Goal: Task Accomplishment & Management: Manage account settings

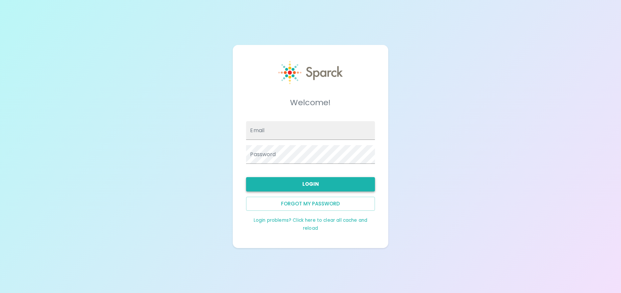
type input "[EMAIL_ADDRESS][DOMAIN_NAME]"
click at [312, 185] on button "Login" at bounding box center [310, 184] width 128 height 14
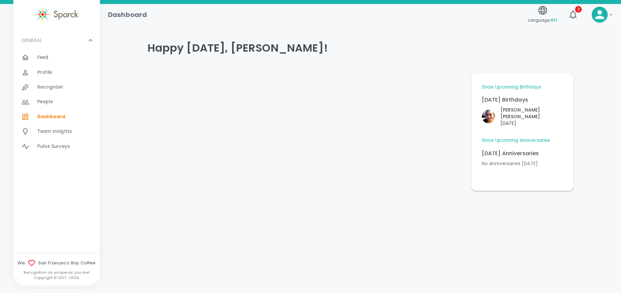
click at [51, 72] on span "Profile" at bounding box center [44, 72] width 15 height 7
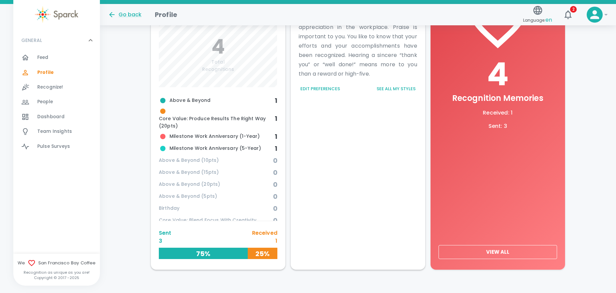
scroll to position [262, 0]
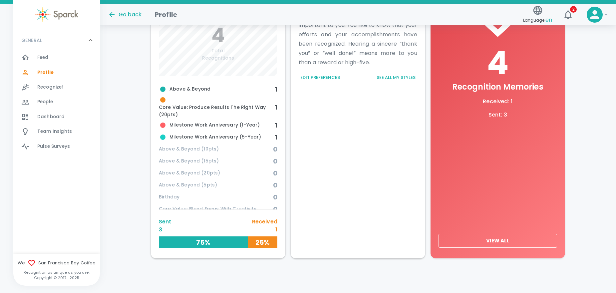
click at [503, 238] on button "View All" at bounding box center [497, 241] width 118 height 14
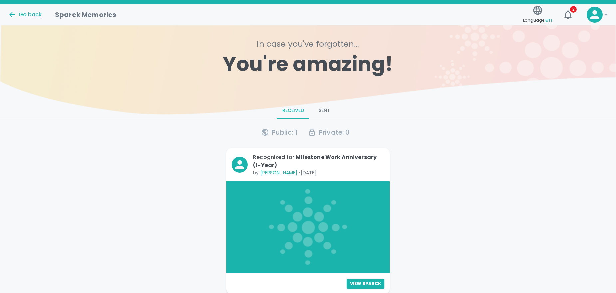
click at [12, 13] on icon at bounding box center [12, 15] width 8 height 8
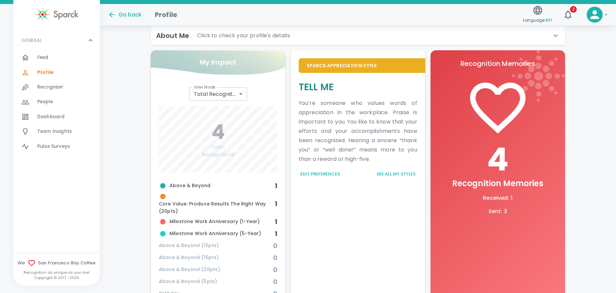
scroll to position [177, 0]
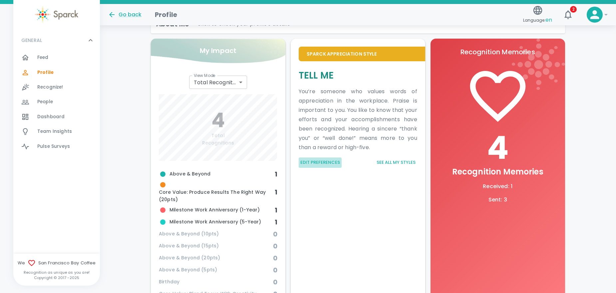
click at [327, 162] on button "Edit Preferences" at bounding box center [320, 162] width 43 height 10
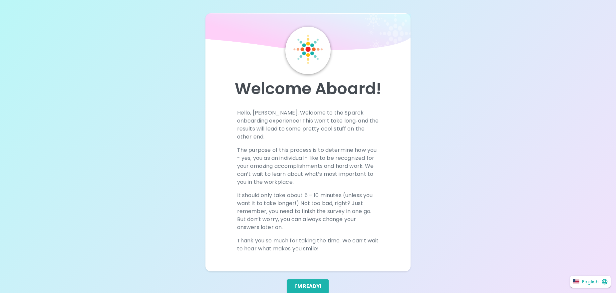
scroll to position [11, 0]
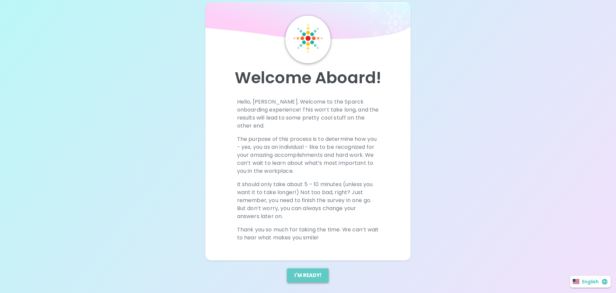
click at [315, 268] on button "I'm ready!" at bounding box center [308, 275] width 42 height 14
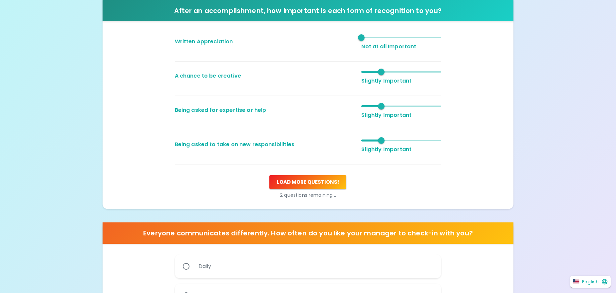
scroll to position [166, 0]
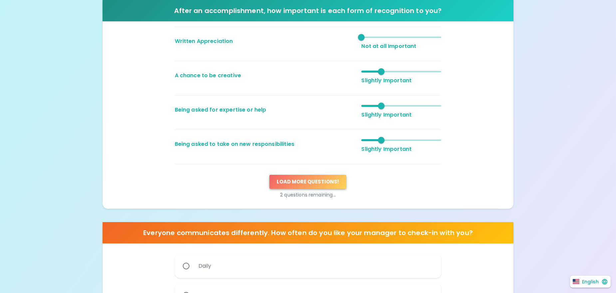
click at [314, 188] on button "Load more questions !" at bounding box center [307, 182] width 77 height 14
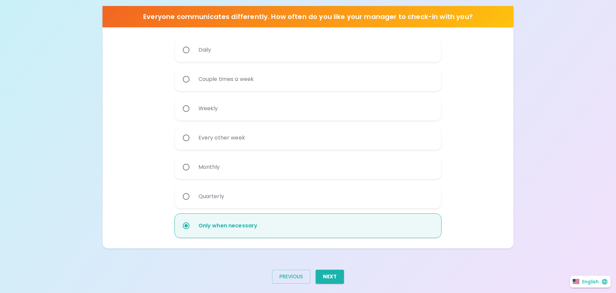
scroll to position [426, 0]
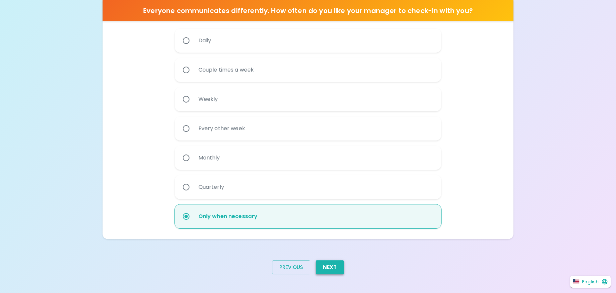
click at [329, 265] on button "Next" at bounding box center [330, 267] width 28 height 14
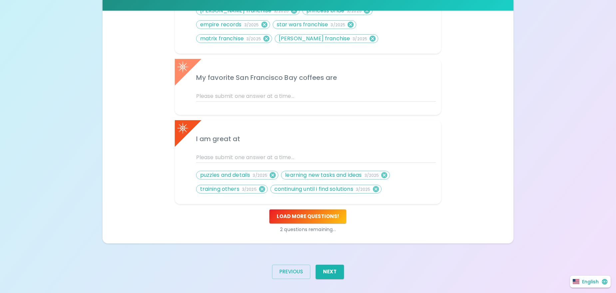
scroll to position [386, 0]
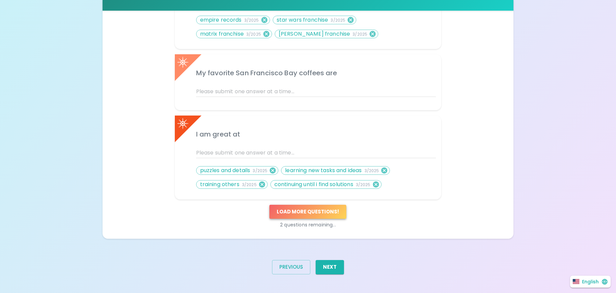
click at [320, 217] on button "Load more questions !" at bounding box center [307, 212] width 77 height 14
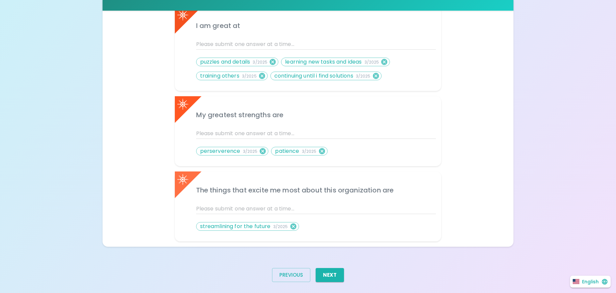
scroll to position [503, 0]
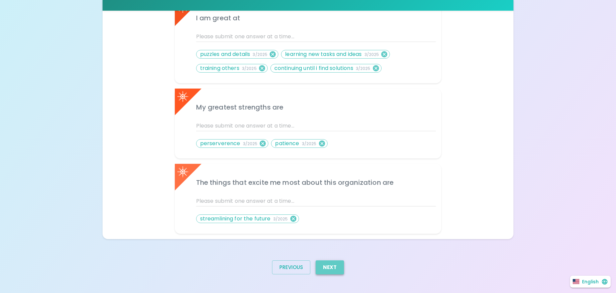
click at [336, 269] on button "Next" at bounding box center [330, 267] width 28 height 14
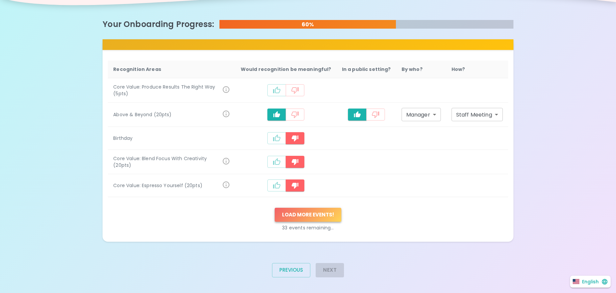
click at [331, 214] on button "Load more events !" at bounding box center [308, 215] width 67 height 14
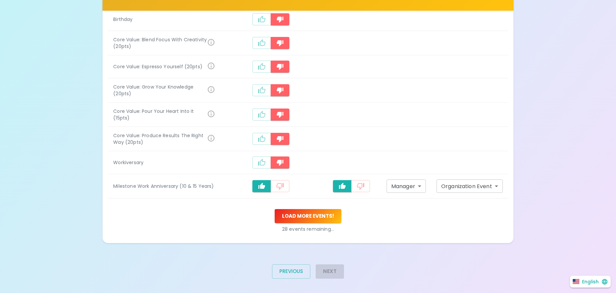
scroll to position [243, 0]
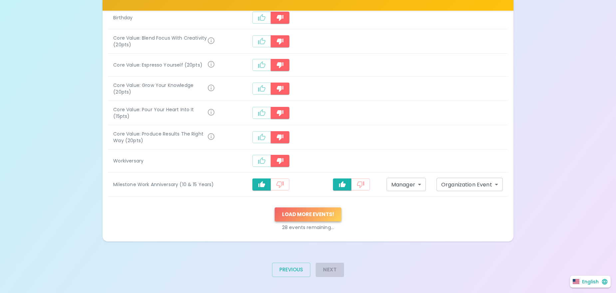
click at [311, 210] on button "Load more events !" at bounding box center [308, 214] width 67 height 14
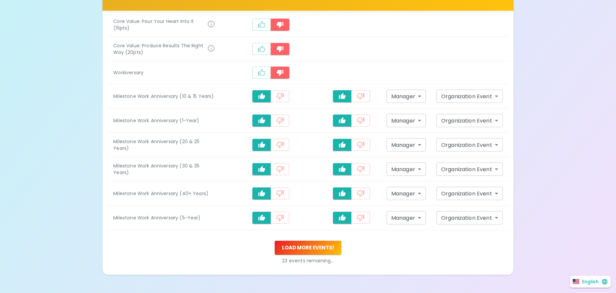
scroll to position [343, 0]
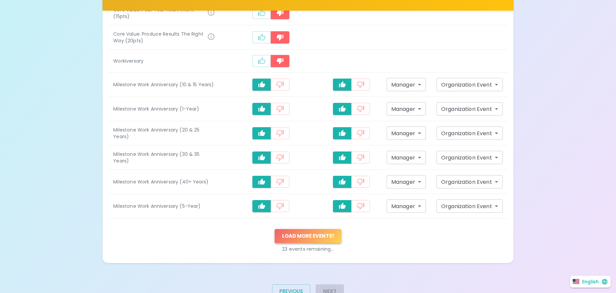
click at [308, 231] on button "Load more events !" at bounding box center [308, 236] width 67 height 14
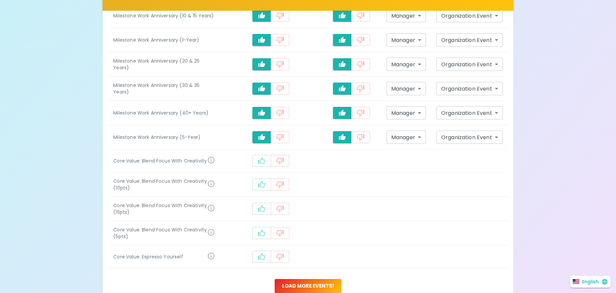
scroll to position [443, 0]
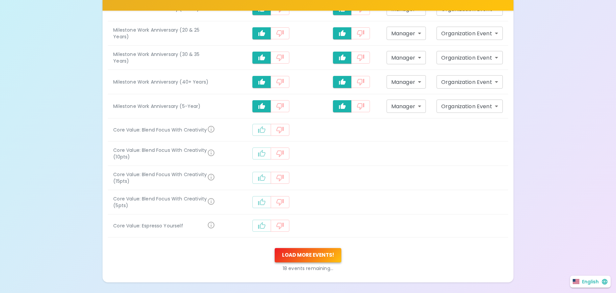
click at [309, 249] on button "Load more events !" at bounding box center [308, 255] width 67 height 14
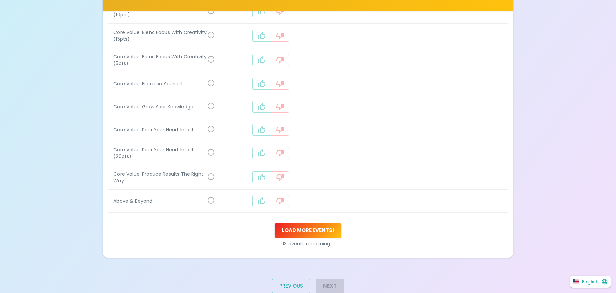
scroll to position [598, 0]
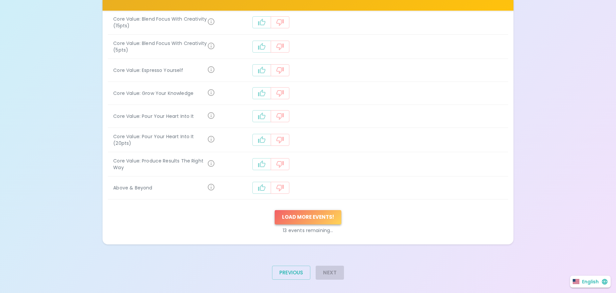
click at [308, 210] on button "Load more events !" at bounding box center [308, 217] width 67 height 14
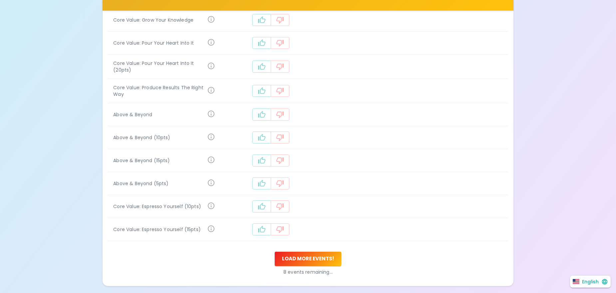
scroll to position [713, 0]
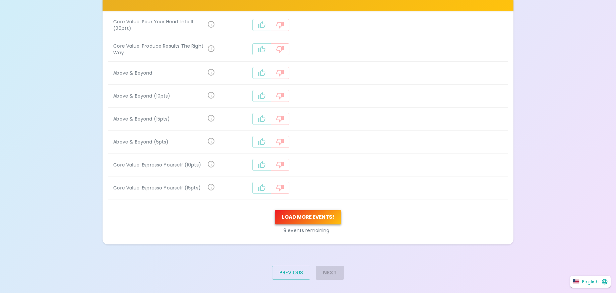
click at [309, 210] on button "Load more events !" at bounding box center [308, 217] width 67 height 14
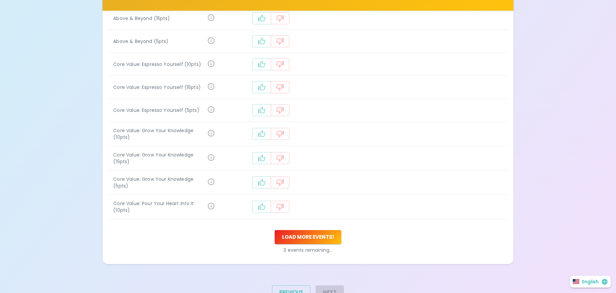
scroll to position [828, 0]
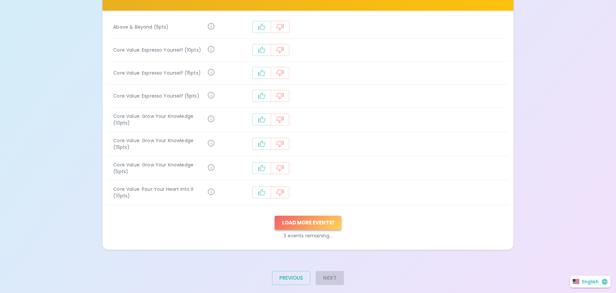
click at [310, 216] on button "Load more events !" at bounding box center [308, 223] width 67 height 14
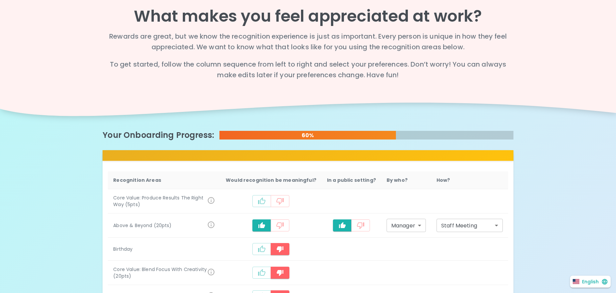
scroll to position [0, 0]
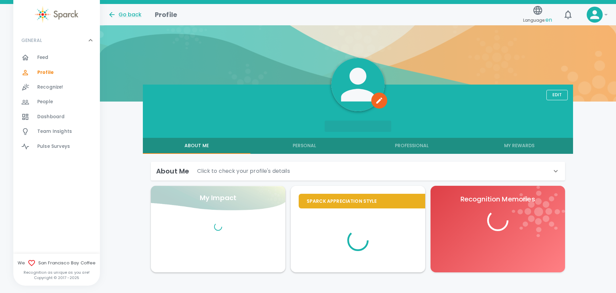
scroll to position [44, 0]
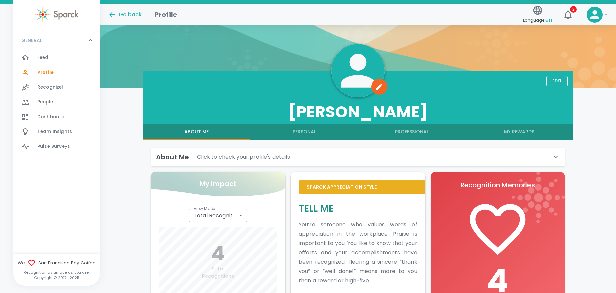
click at [41, 58] on span "Feed" at bounding box center [42, 57] width 11 height 7
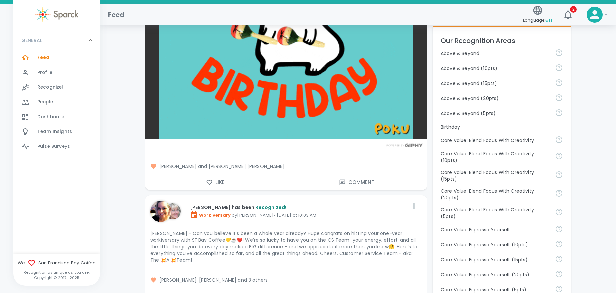
scroll to position [300, 0]
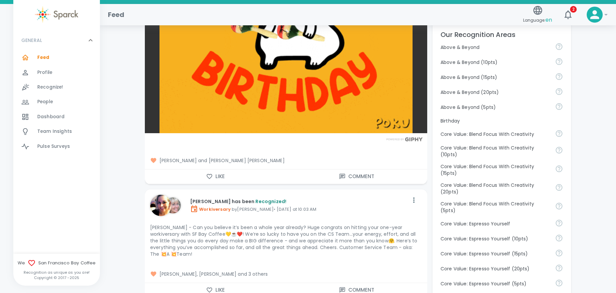
click at [211, 175] on icon "button" at bounding box center [209, 176] width 7 height 7
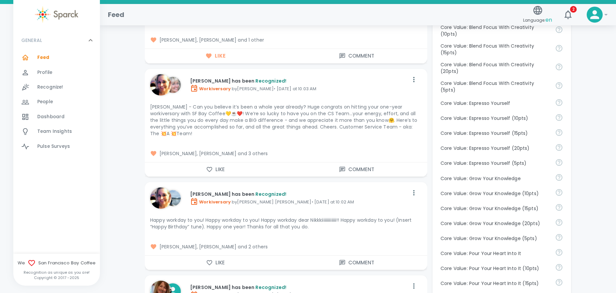
scroll to position [433, 0]
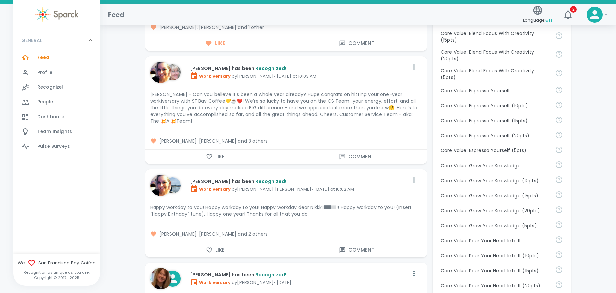
click at [211, 153] on icon "button" at bounding box center [209, 156] width 7 height 7
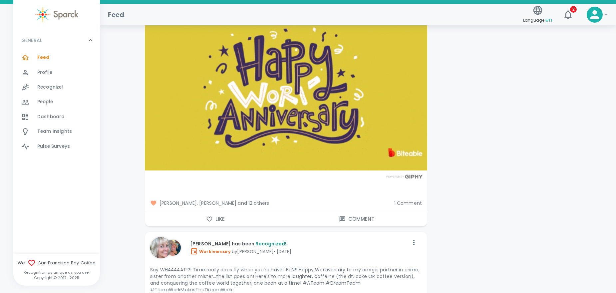
scroll to position [3794, 0]
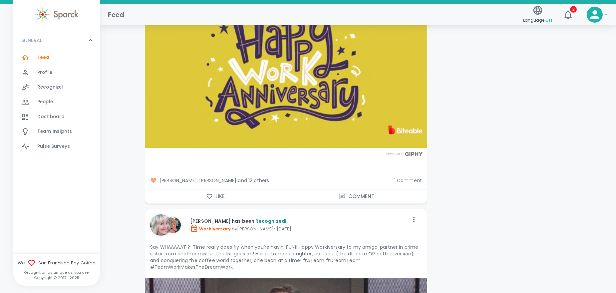
click at [212, 193] on icon "button" at bounding box center [209, 196] width 7 height 7
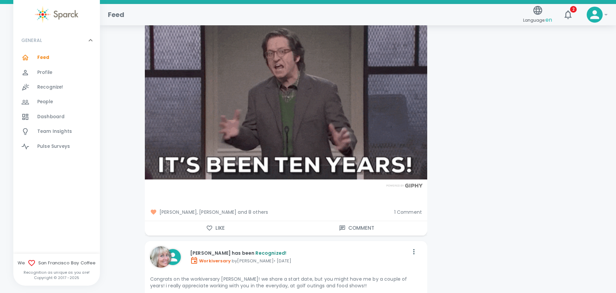
scroll to position [4061, 0]
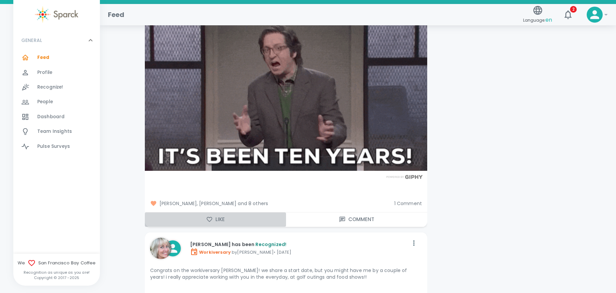
click at [210, 216] on icon "button" at bounding box center [209, 219] width 7 height 7
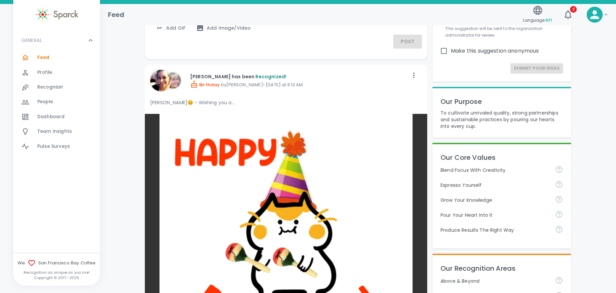
scroll to position [0, 0]
